Goal: Find specific page/section: Find specific page/section

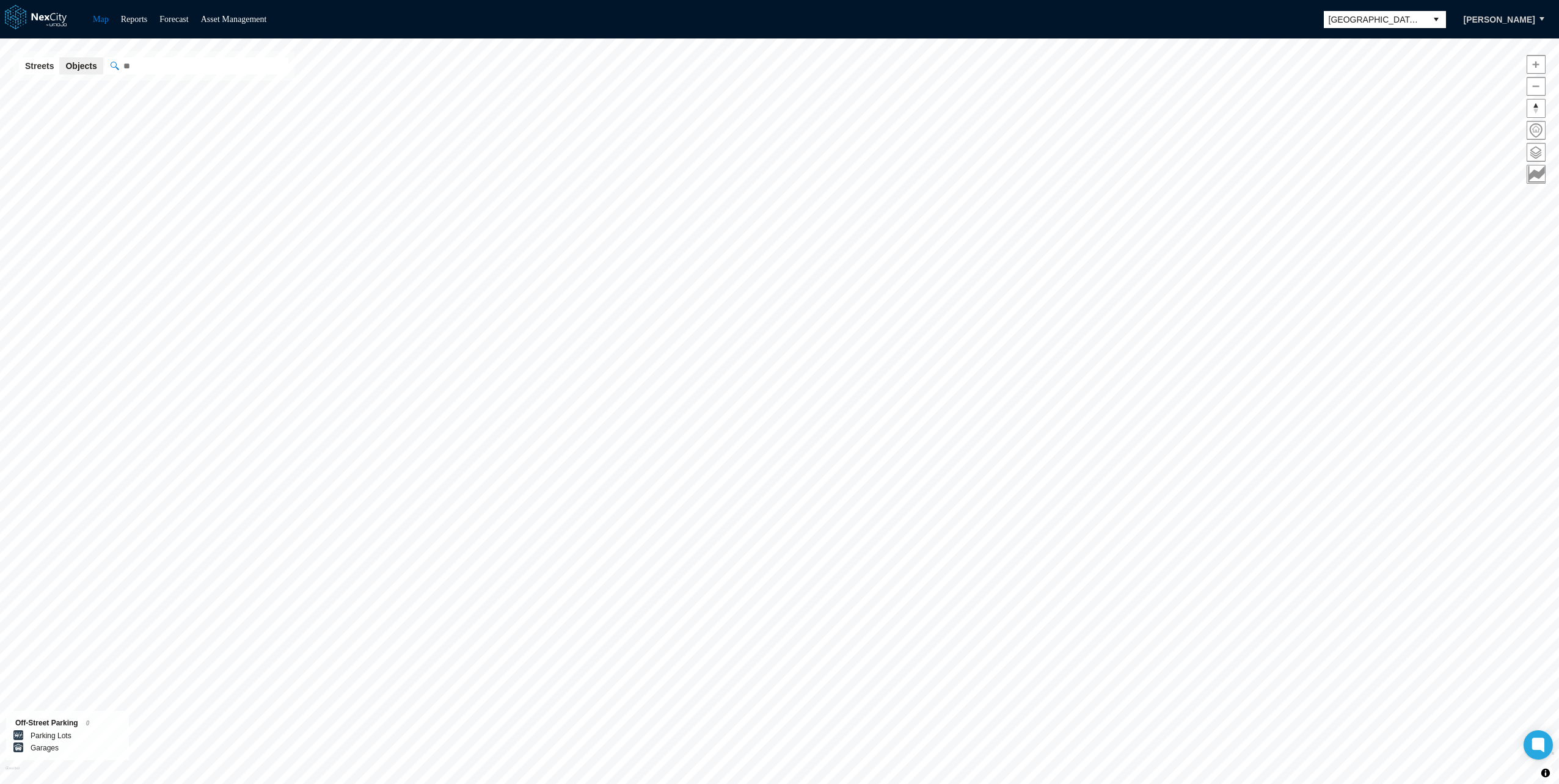
click at [1407, 21] on span "[GEOGRAPHIC_DATA][PERSON_NAME]" at bounding box center [1375, 20] width 93 height 13
click at [1369, 112] on span "[GEOGRAPHIC_DATA]" at bounding box center [1370, 117] width 89 height 13
click at [1533, 154] on span at bounding box center [1535, 152] width 18 height 18
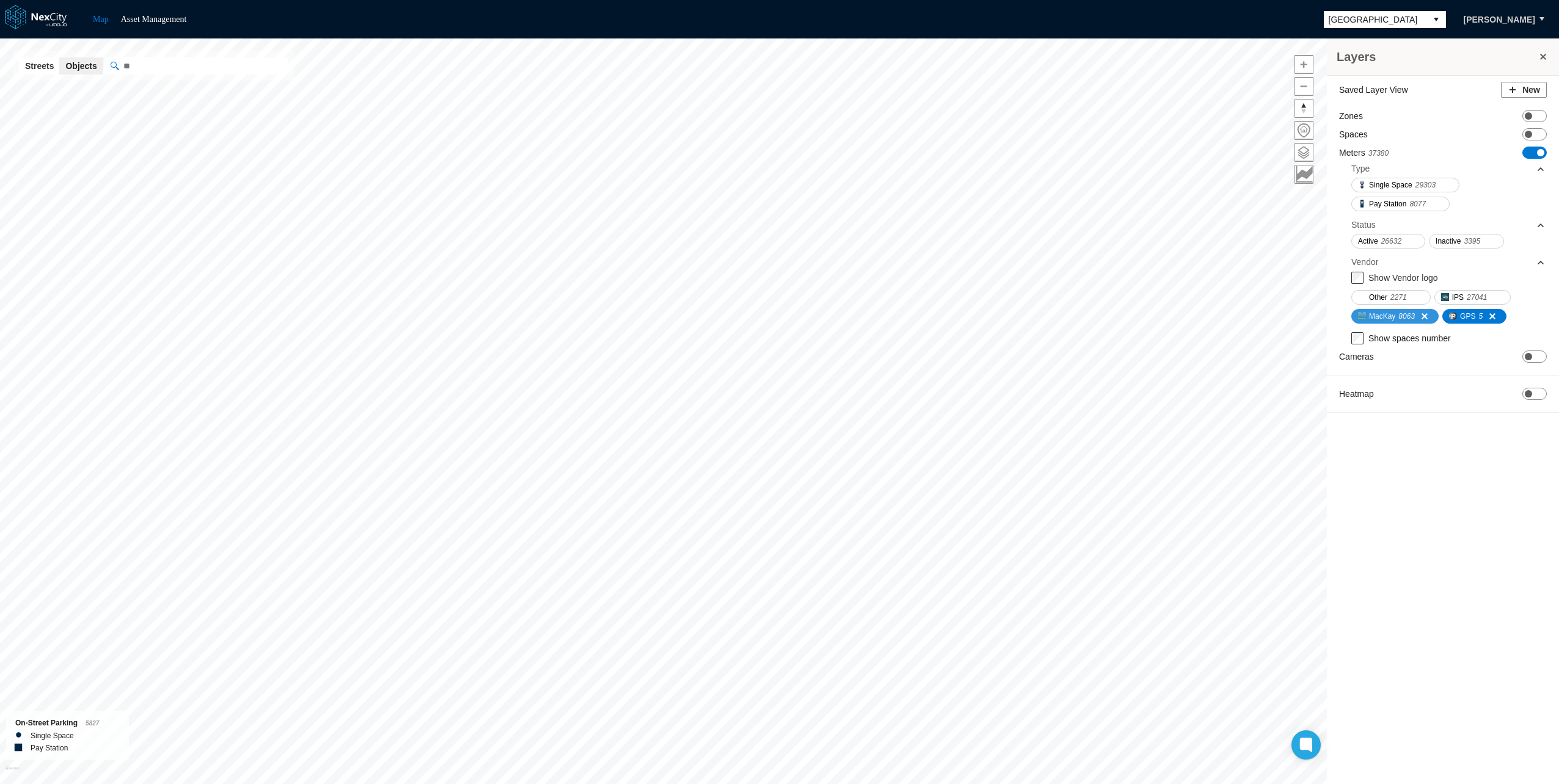
click at [1407, 315] on span "8063" at bounding box center [1406, 316] width 16 height 13
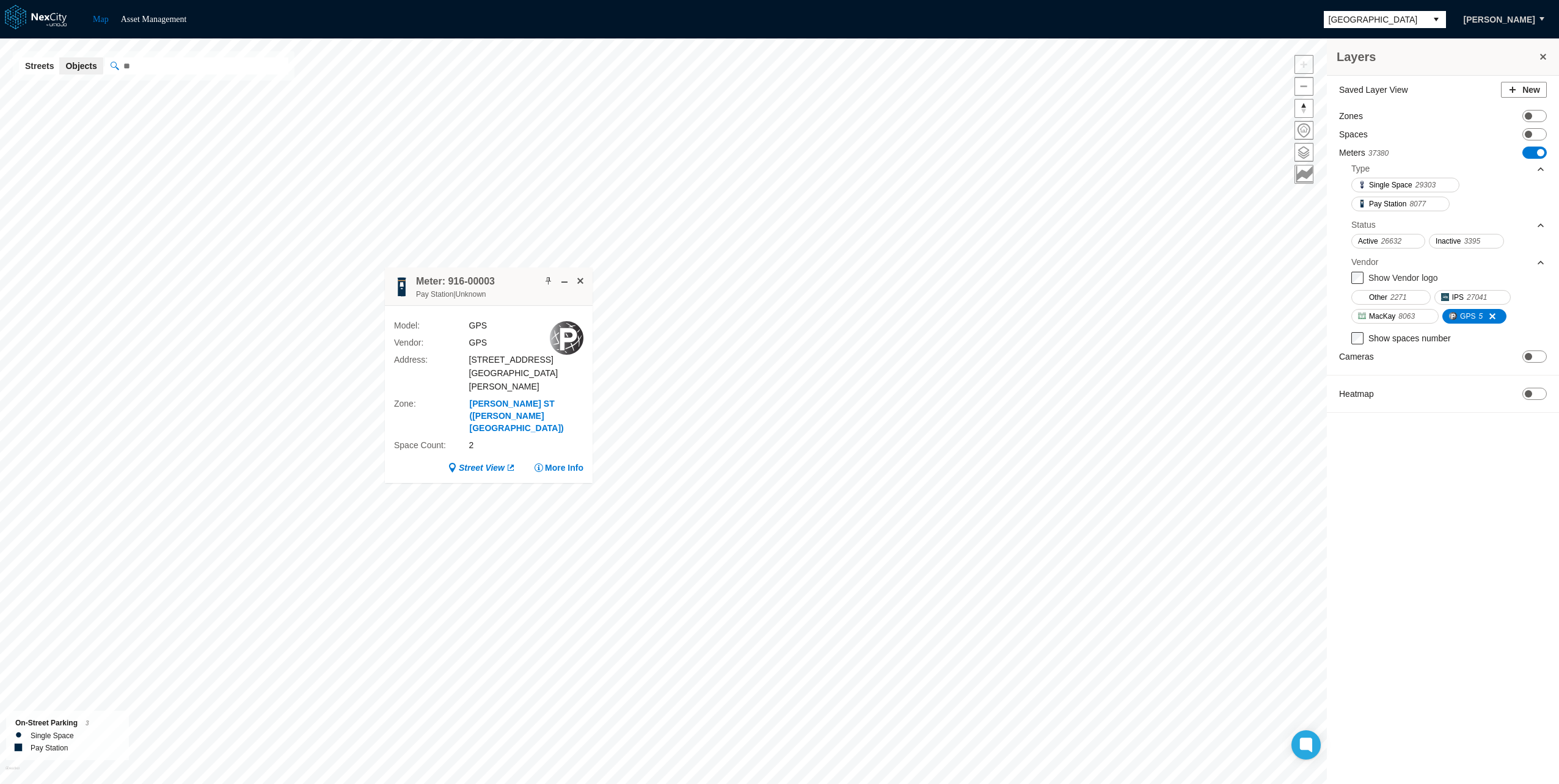
click at [557, 461] on button "More Info" at bounding box center [558, 468] width 49 height 13
